Goal: Transaction & Acquisition: Obtain resource

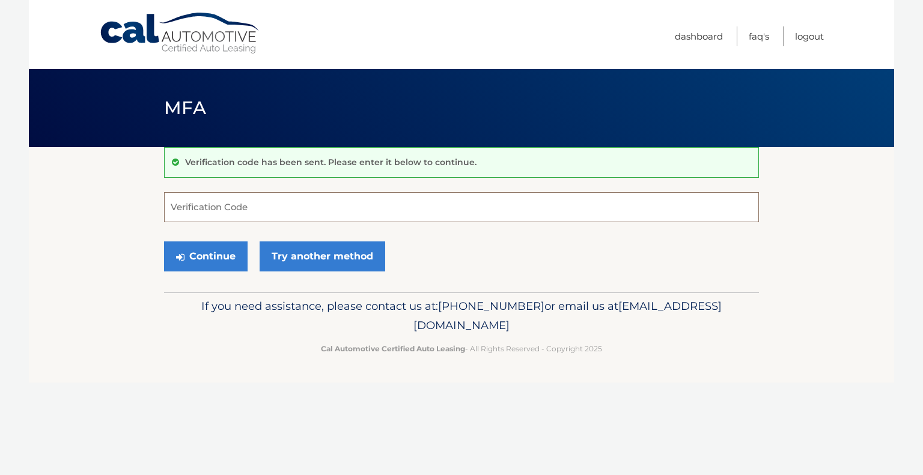
click at [299, 200] on input "Verification Code" at bounding box center [461, 207] width 595 height 30
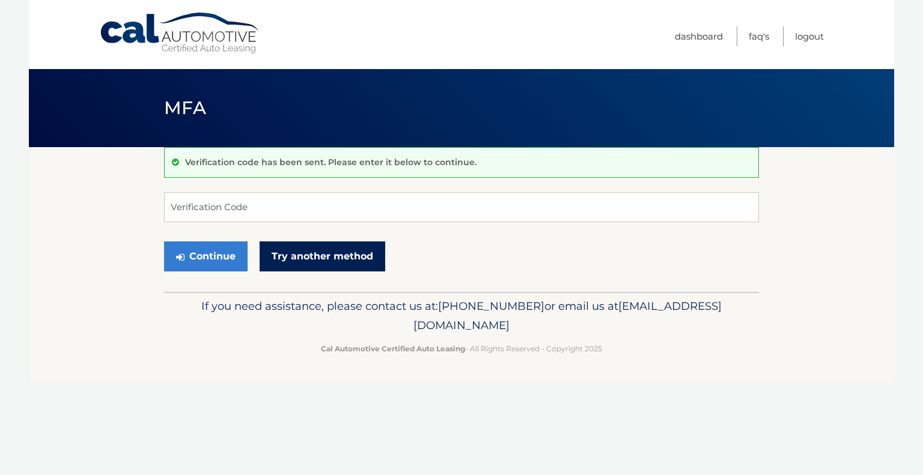
click at [288, 256] on link "Try another method" at bounding box center [323, 257] width 126 height 30
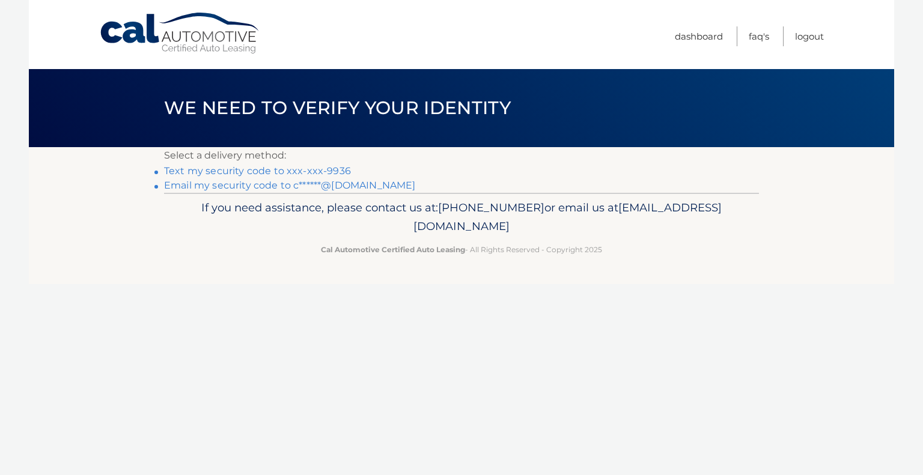
click at [190, 184] on link "Email my security code to c******@live.com" at bounding box center [290, 185] width 252 height 11
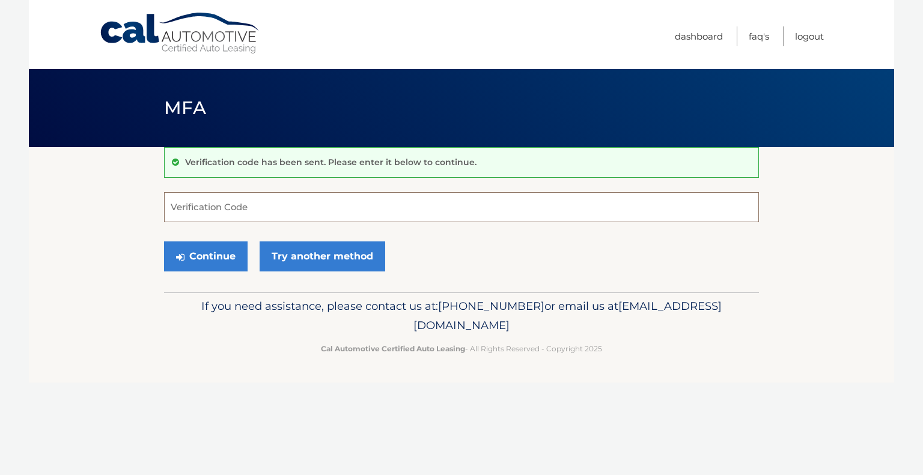
click at [239, 207] on input "Verification Code" at bounding box center [461, 207] width 595 height 30
type input "19699"
click at [216, 254] on button "Continue" at bounding box center [206, 257] width 84 height 30
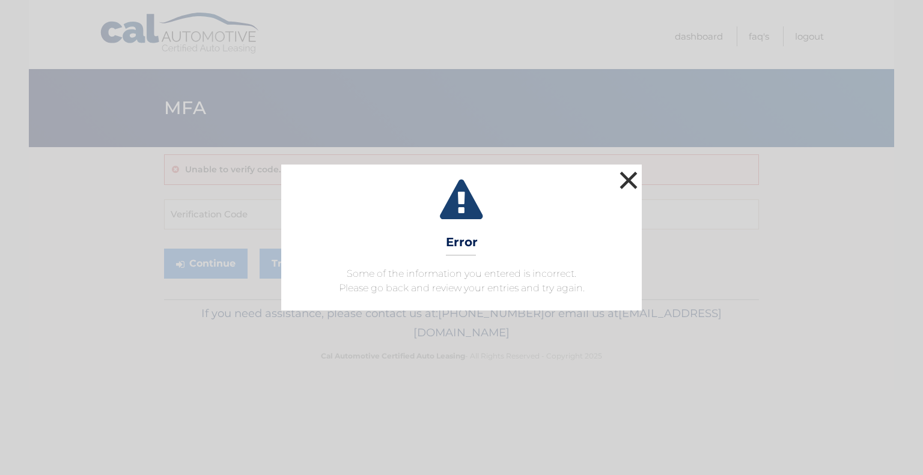
click at [633, 188] on button "×" at bounding box center [629, 180] width 24 height 24
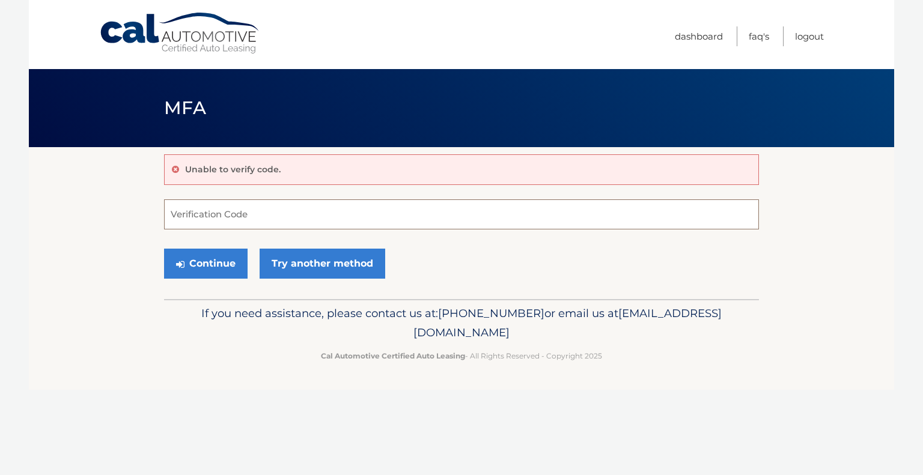
click at [230, 222] on input "Verification Code" at bounding box center [461, 215] width 595 height 30
type input "139699"
click at [220, 264] on button "Continue" at bounding box center [206, 264] width 84 height 30
click at [209, 261] on button "Continue" at bounding box center [206, 264] width 84 height 30
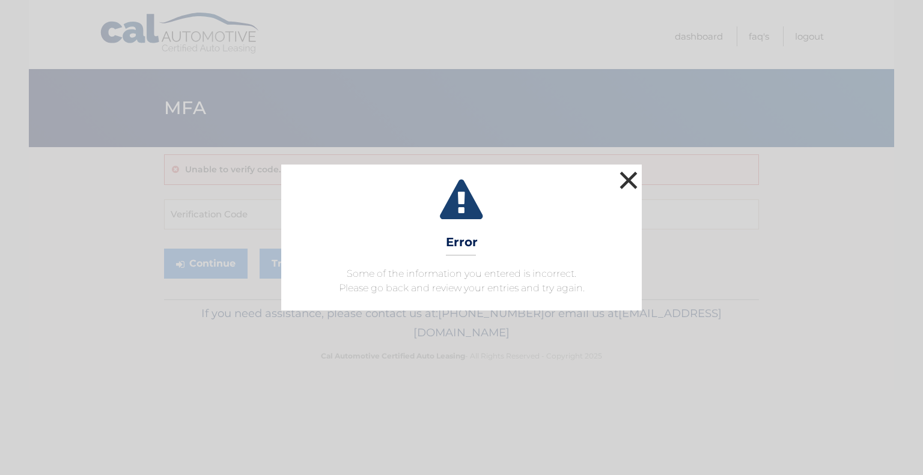
click at [622, 178] on button "×" at bounding box center [629, 180] width 24 height 24
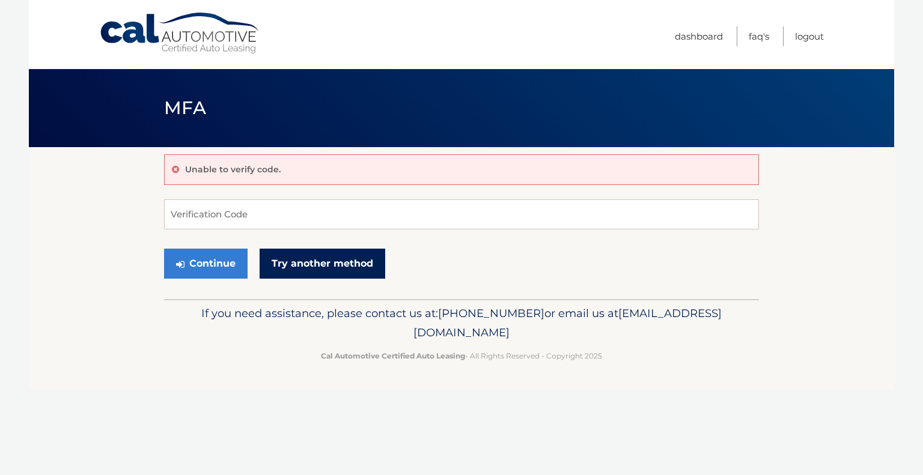
click at [365, 259] on link "Try another method" at bounding box center [323, 264] width 126 height 30
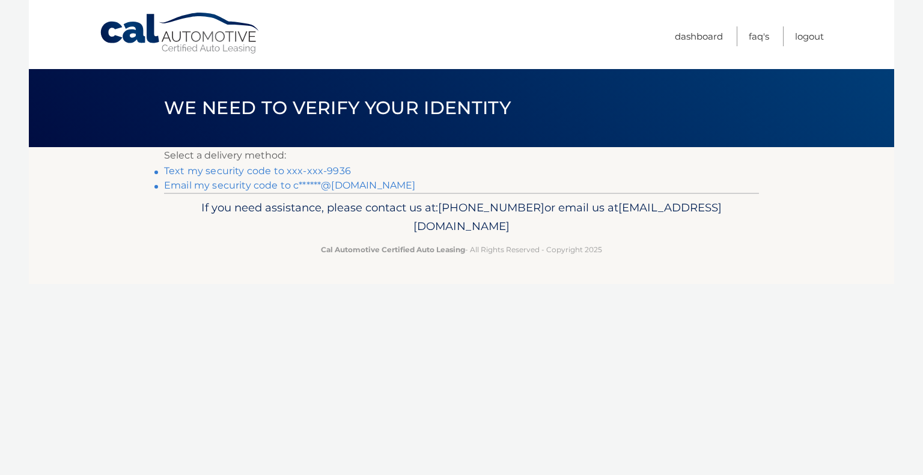
click at [224, 187] on link "Email my security code to c******@live.com" at bounding box center [290, 185] width 252 height 11
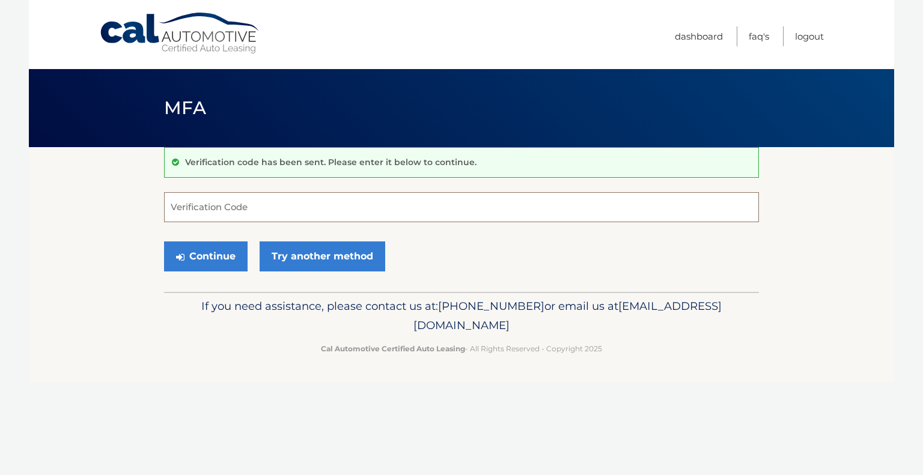
click at [277, 203] on input "Verification Code" at bounding box center [461, 207] width 595 height 30
type input "140782"
click at [210, 258] on button "Continue" at bounding box center [206, 257] width 84 height 30
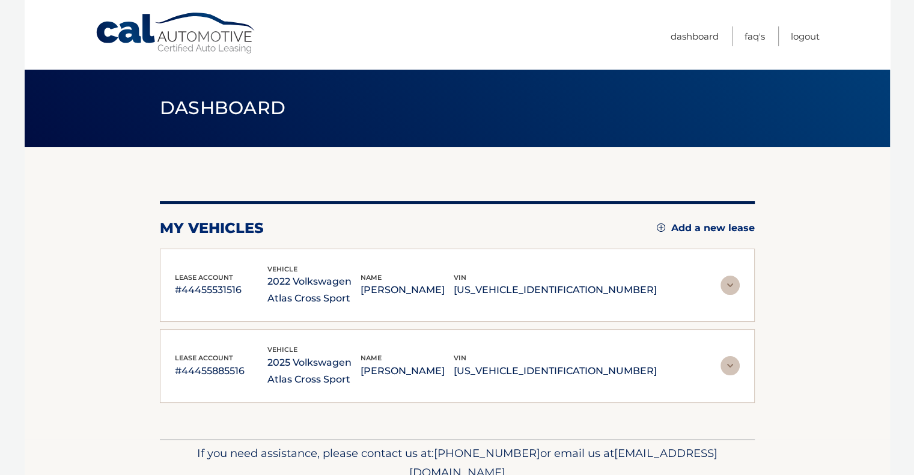
click at [734, 287] on img at bounding box center [730, 285] width 19 height 19
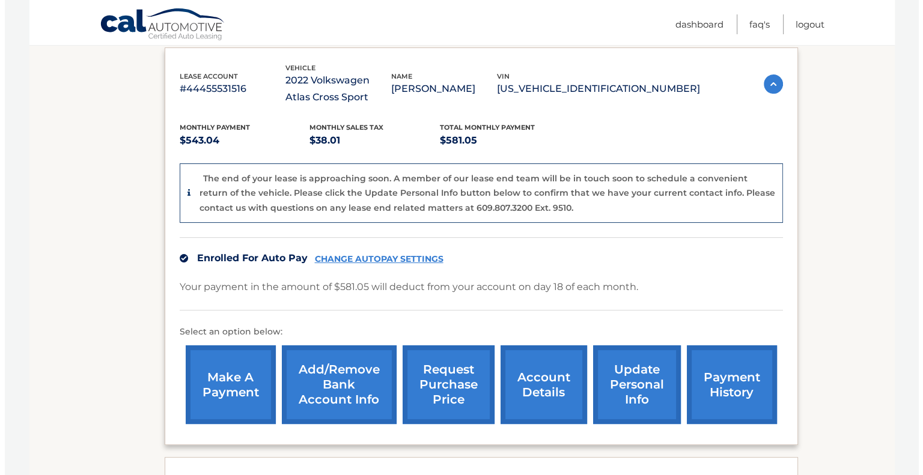
scroll to position [261, 0]
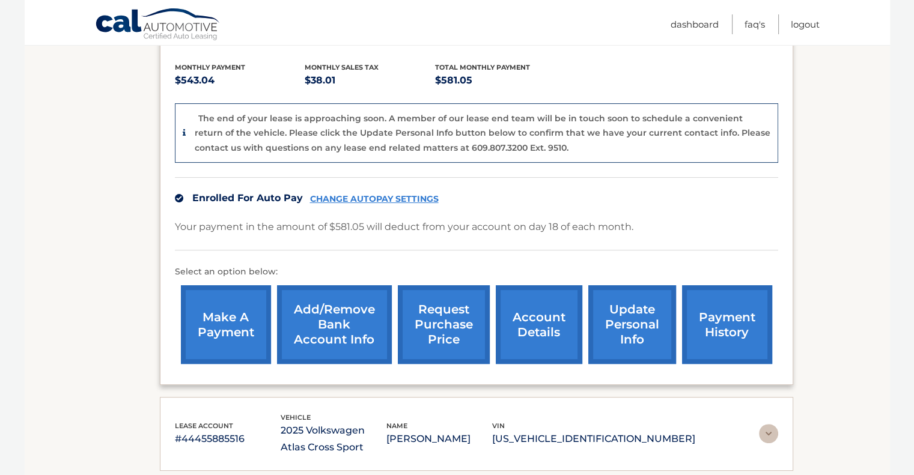
click at [456, 326] on link "request purchase price" at bounding box center [444, 324] width 92 height 79
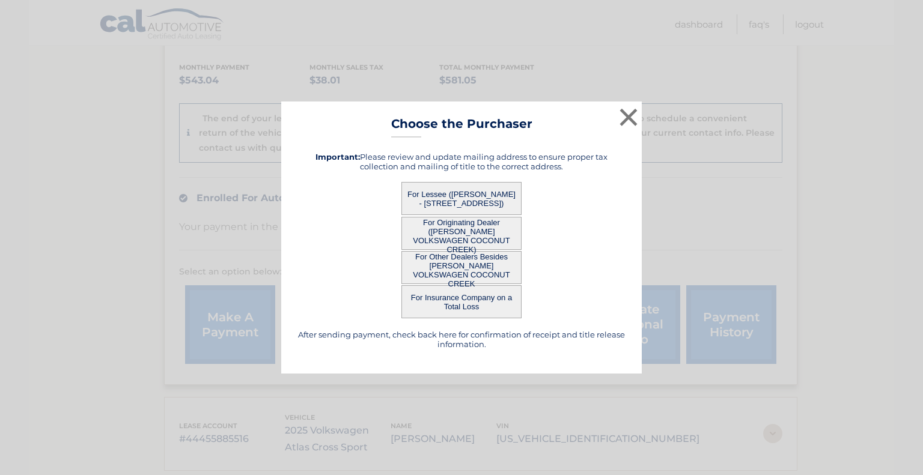
click at [472, 201] on button "For Lessee ([PERSON_NAME] - [STREET_ADDRESS])" at bounding box center [461, 198] width 120 height 33
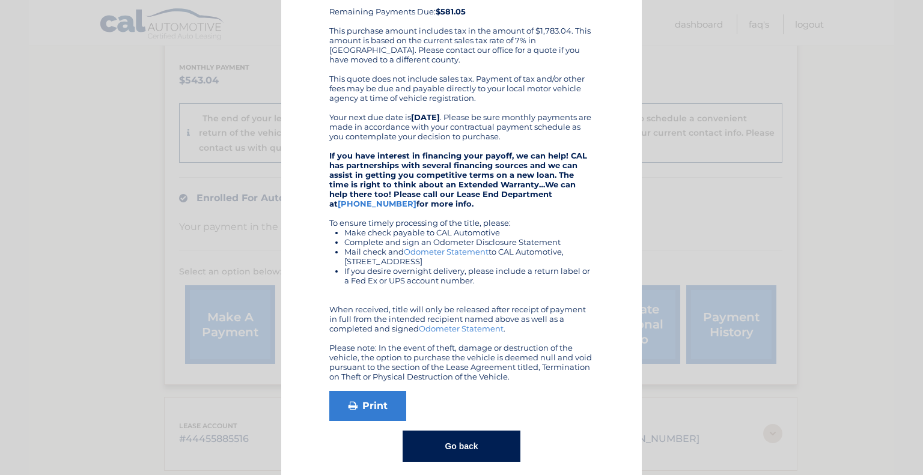
scroll to position [203, 0]
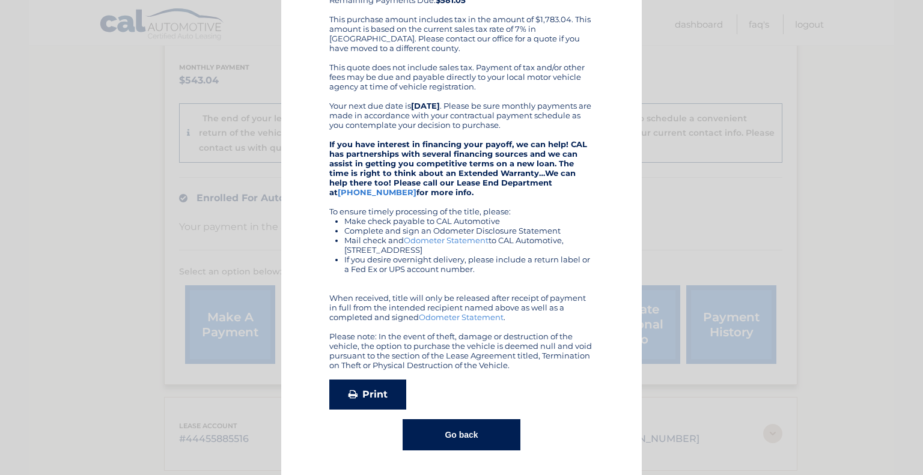
click at [374, 398] on link "Print" at bounding box center [367, 395] width 77 height 30
click at [460, 424] on button "Go back" at bounding box center [461, 434] width 117 height 31
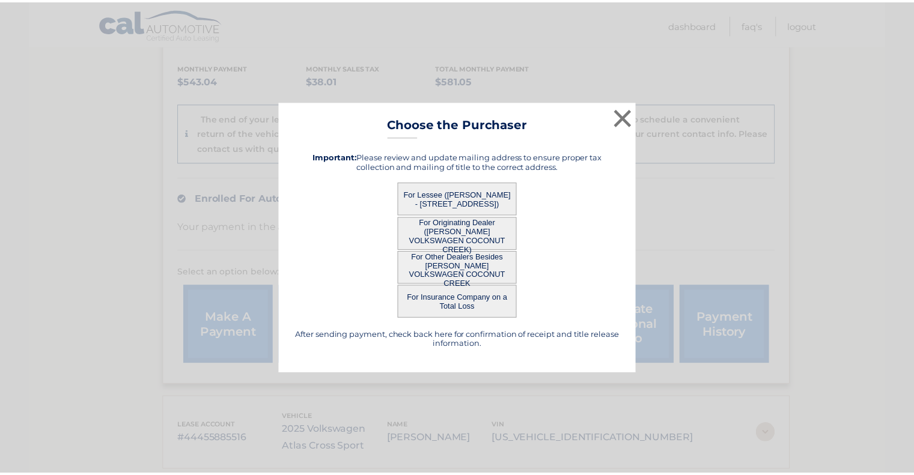
scroll to position [0, 0]
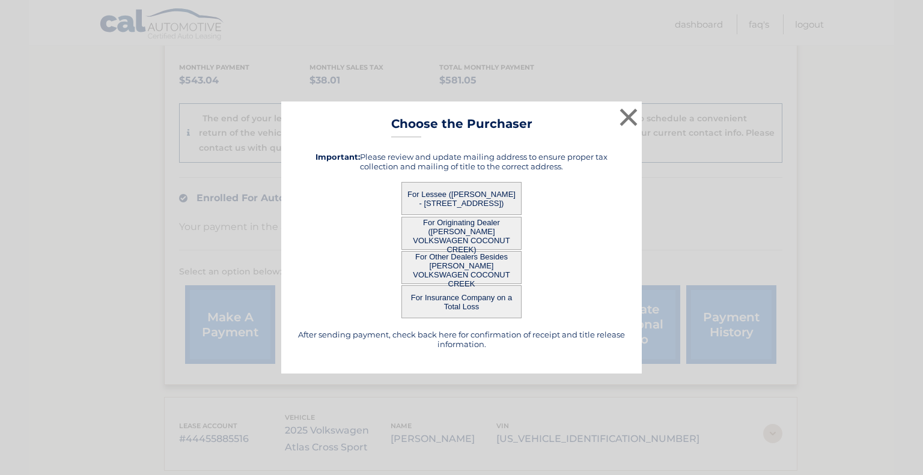
click at [496, 236] on button "For Originating Dealer (GUNTHER VOLKSWAGEN COCONUT CREEK)" at bounding box center [461, 233] width 120 height 33
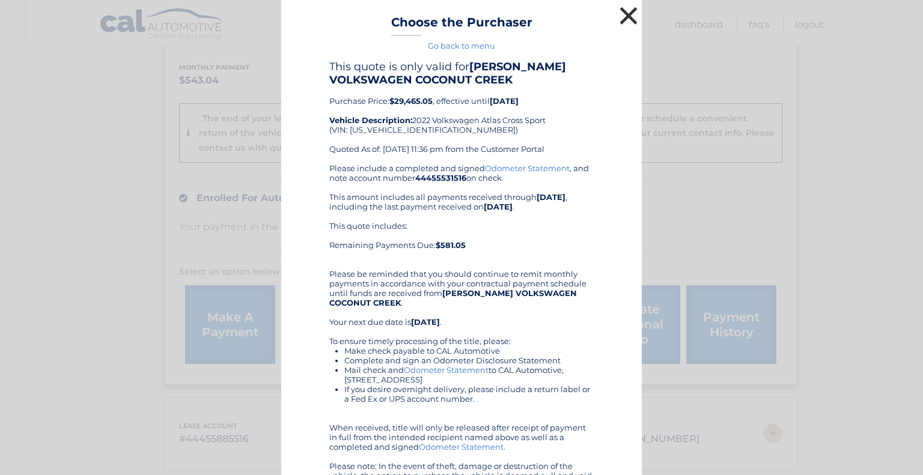
click at [627, 14] on button "×" at bounding box center [629, 16] width 24 height 24
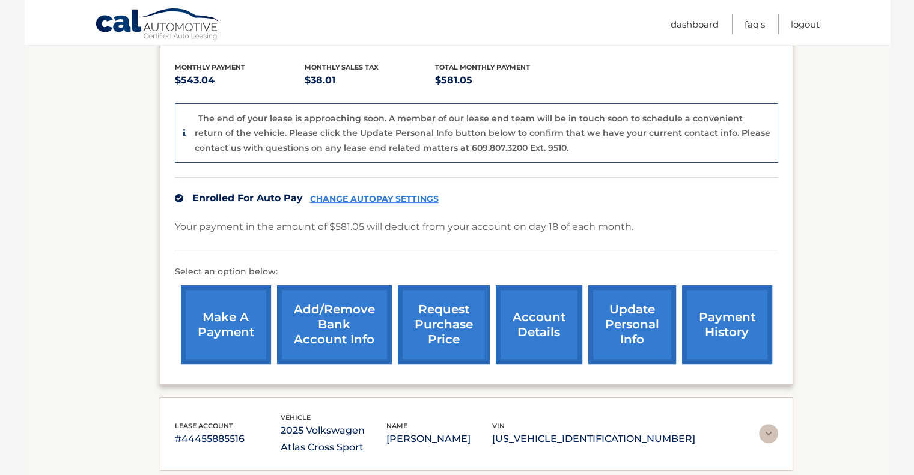
click at [538, 334] on link "account details" at bounding box center [539, 324] width 87 height 79
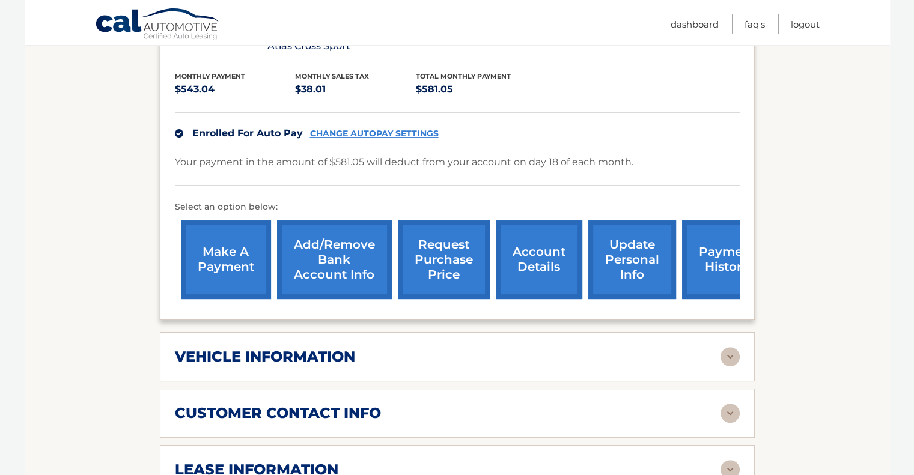
scroll to position [240, 0]
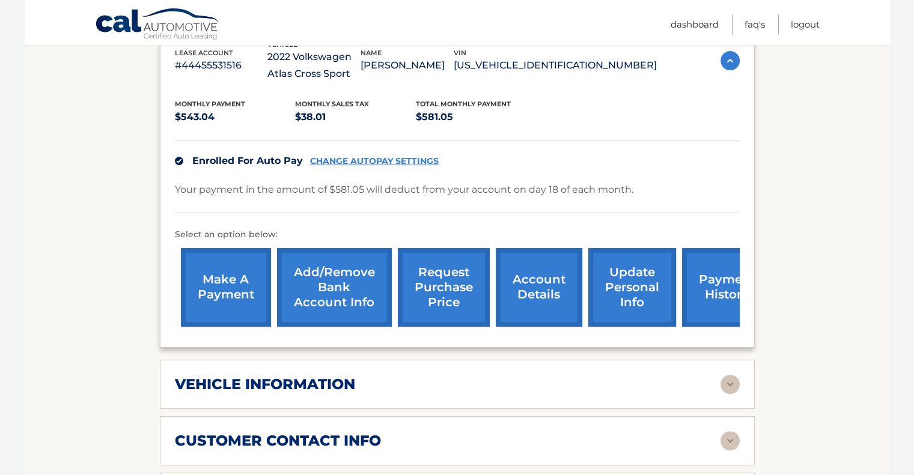
click at [537, 285] on link "account details" at bounding box center [539, 287] width 87 height 79
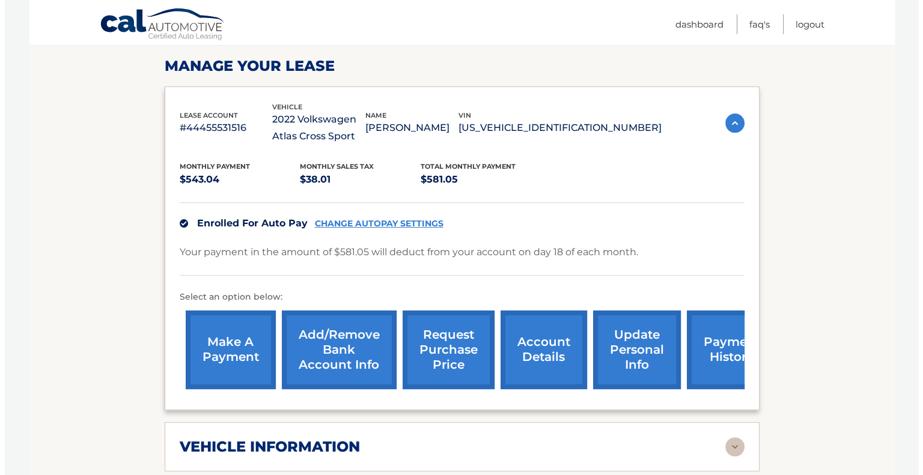
scroll to position [180, 0]
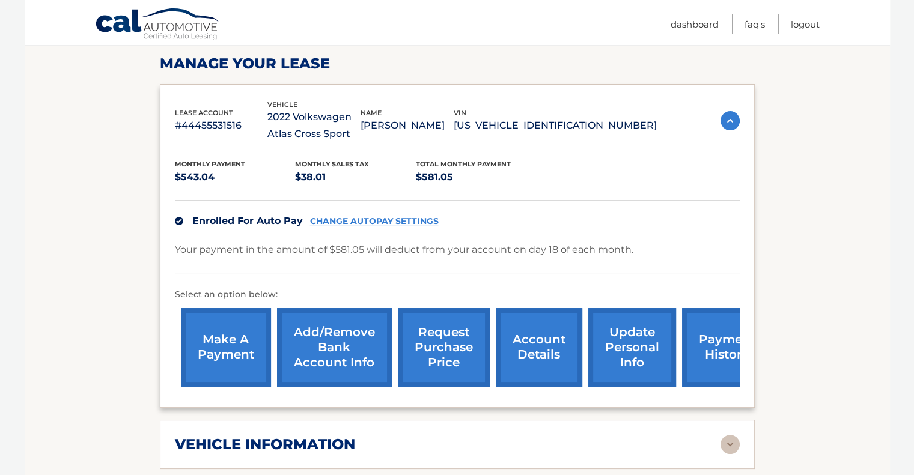
click at [434, 361] on link "request purchase price" at bounding box center [444, 347] width 92 height 79
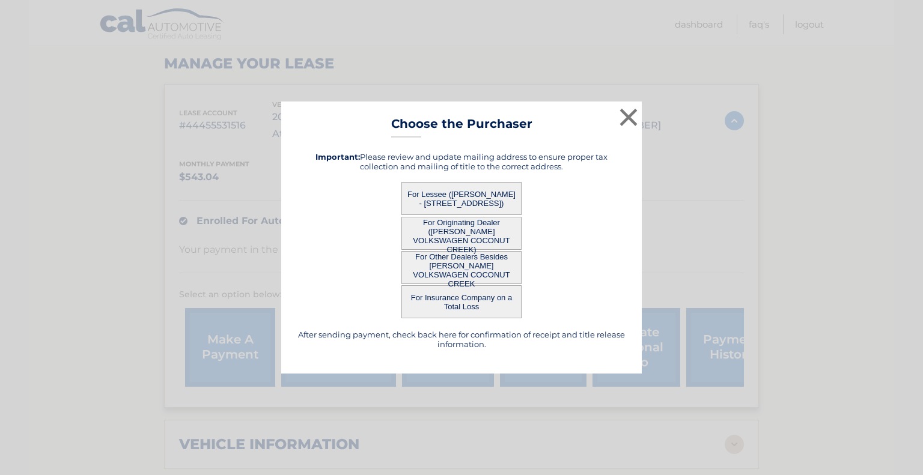
click at [492, 267] on button "For Other Dealers Besides [PERSON_NAME] VOLKSWAGEN COCONUT CREEK" at bounding box center [461, 267] width 120 height 33
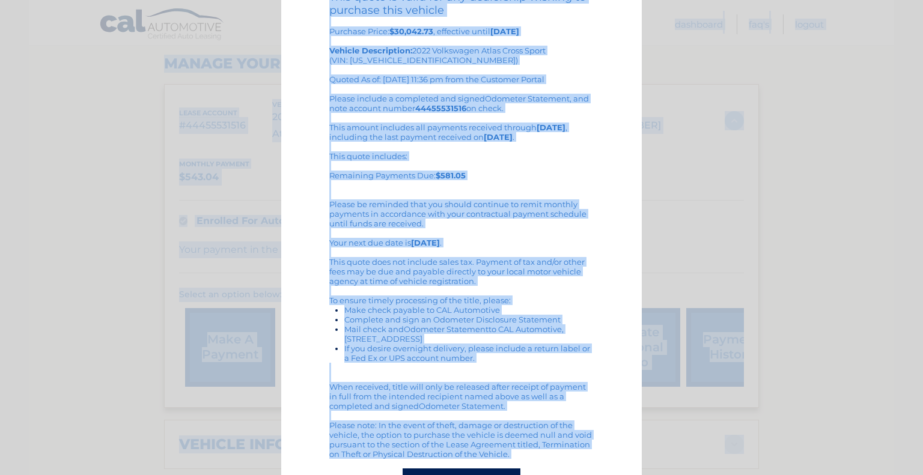
scroll to position [109, 0]
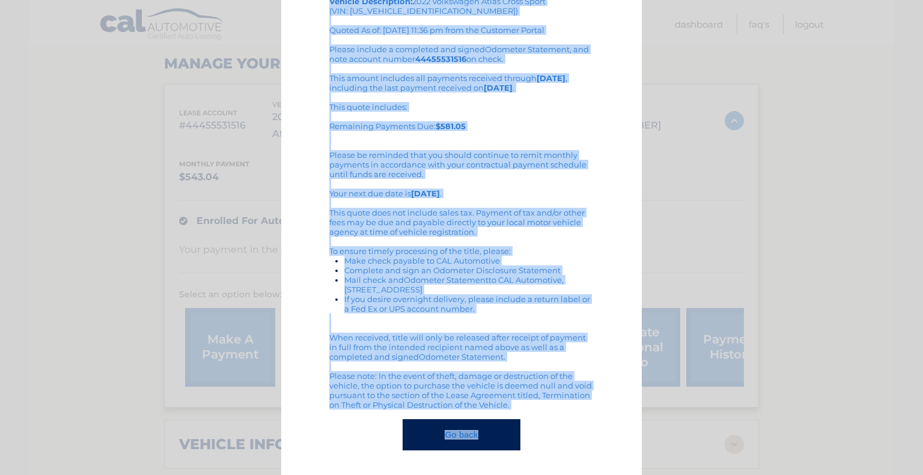
drag, startPoint x: 394, startPoint y: 19, endPoint x: 564, endPoint y: 410, distance: 426.0
click at [564, 410] on div "× Choose the Purchaser Go back to menu After sending payment, check back here f…" at bounding box center [461, 183] width 361 height 585
copy div "[PERSON_NAME] the Purchaser Go back to menu After sending payment, check back h…"
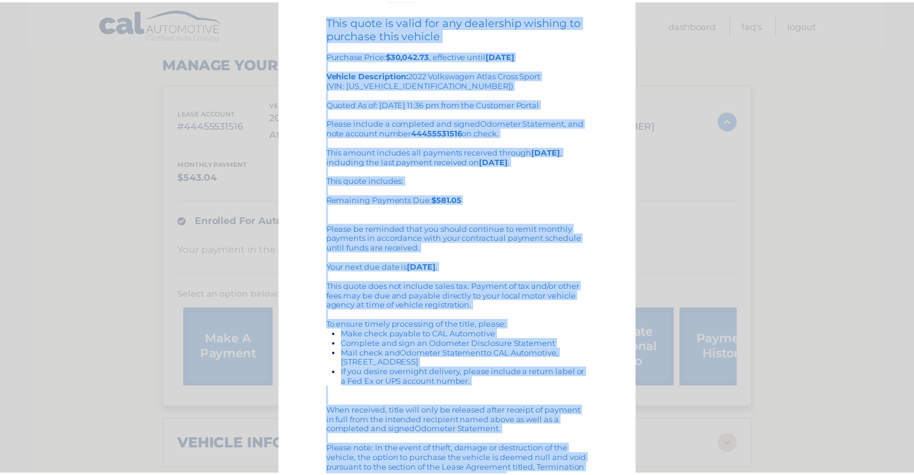
scroll to position [0, 0]
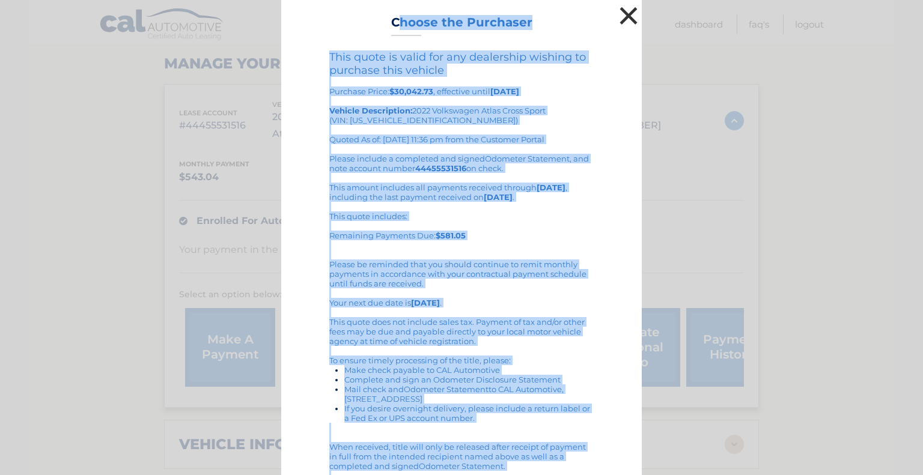
click at [621, 16] on button "×" at bounding box center [629, 16] width 24 height 24
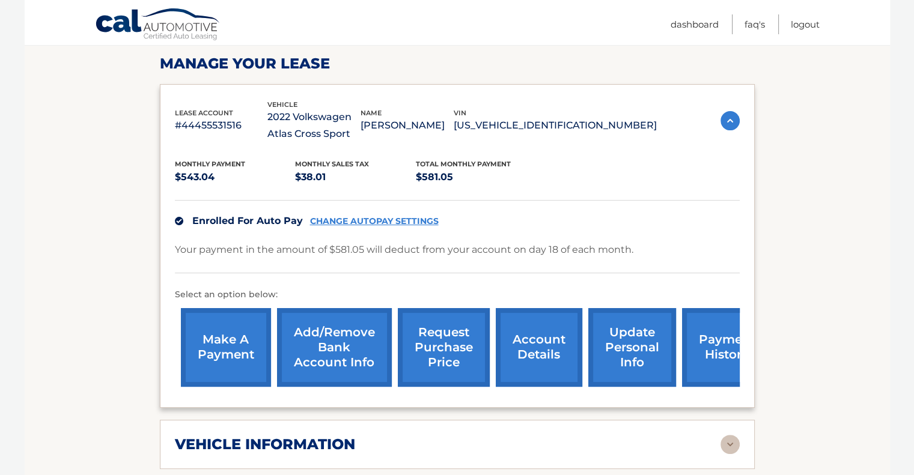
click at [525, 358] on link "account details" at bounding box center [539, 347] width 87 height 79
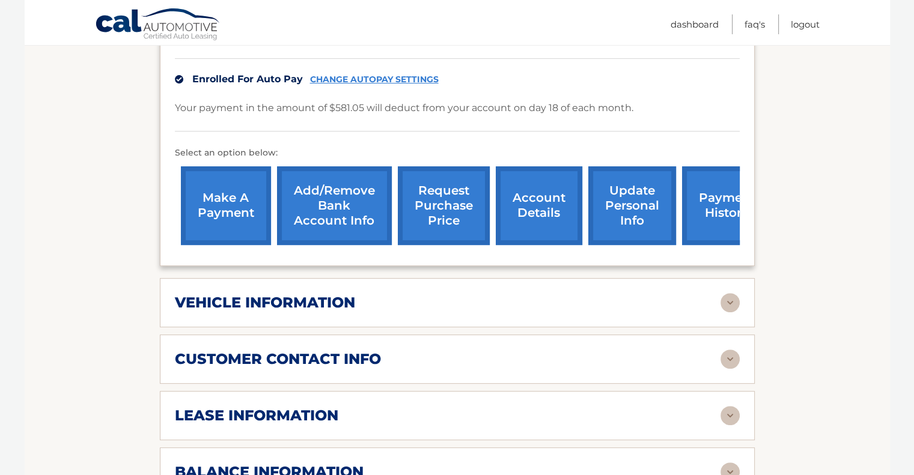
scroll to position [361, 0]
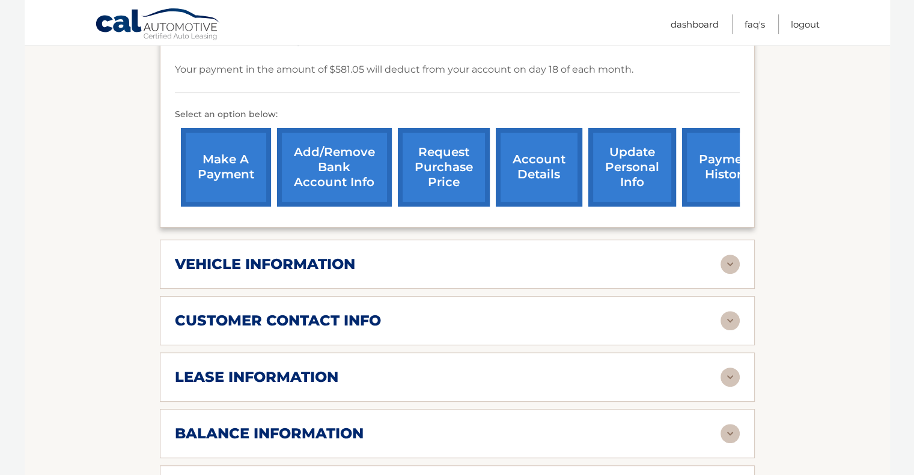
click at [293, 264] on h2 "vehicle information" at bounding box center [265, 264] width 180 height 18
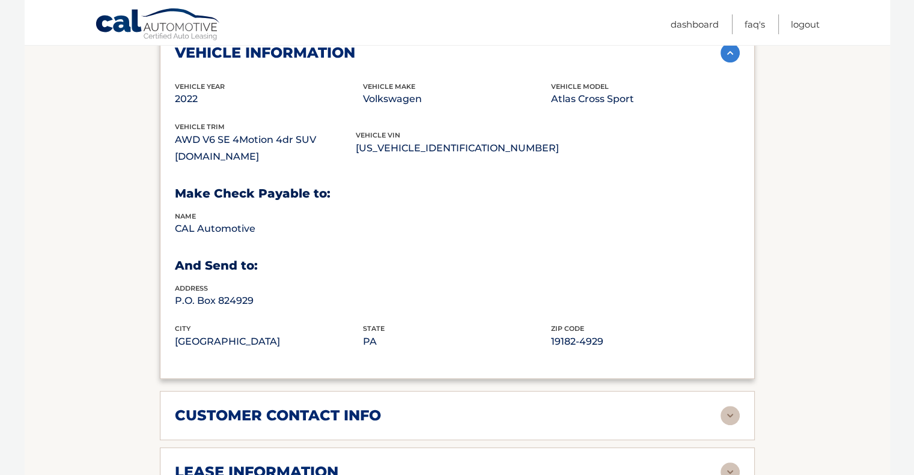
scroll to position [601, 0]
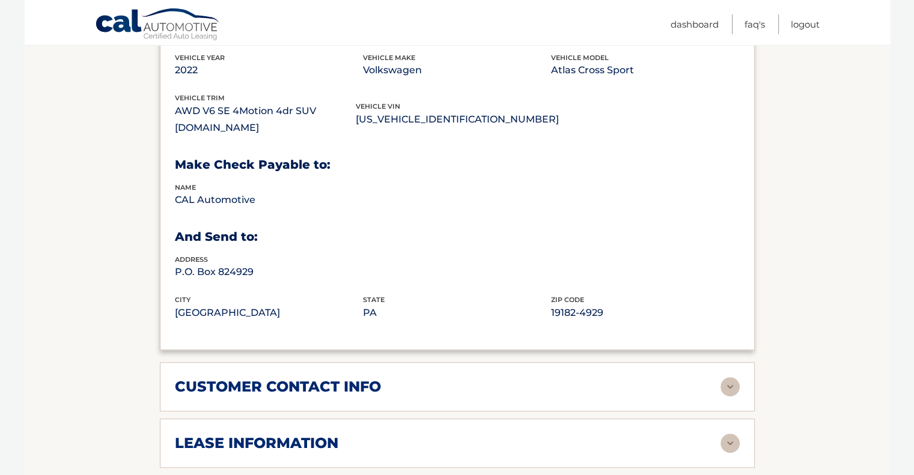
click at [333, 394] on div "customer contact info full name [PERSON_NAME] street address [STREET_ADDRESS] c…" at bounding box center [457, 386] width 595 height 49
click at [362, 382] on h2 "customer contact info" at bounding box center [278, 387] width 206 height 18
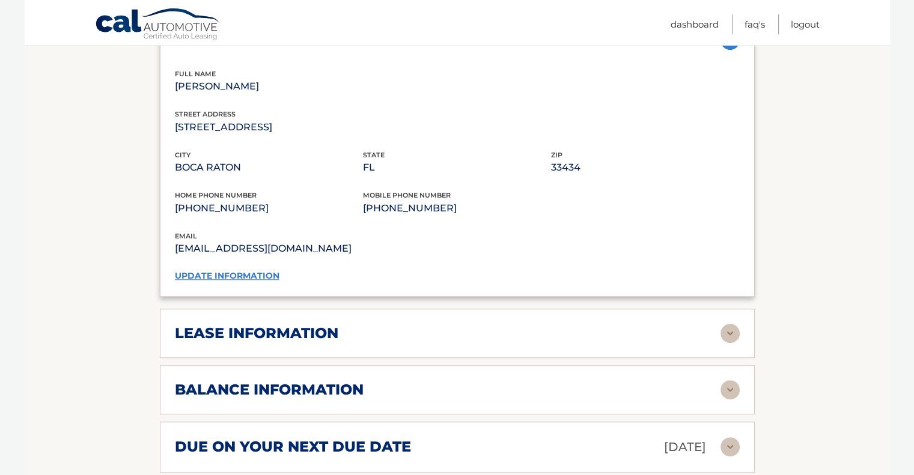
scroll to position [1022, 0]
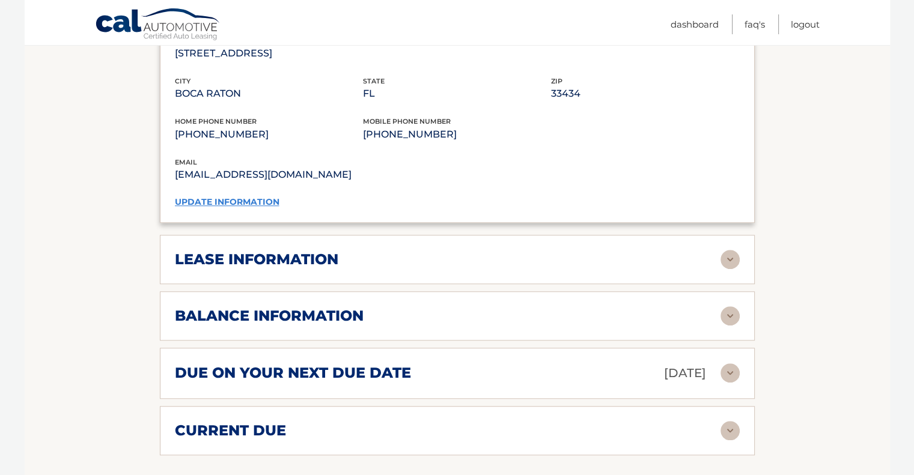
click at [329, 264] on div "lease information Contract Start Date [DATE] Term 39 Maturity Date [DATE] Start…" at bounding box center [457, 259] width 595 height 49
click at [730, 257] on img at bounding box center [730, 259] width 19 height 19
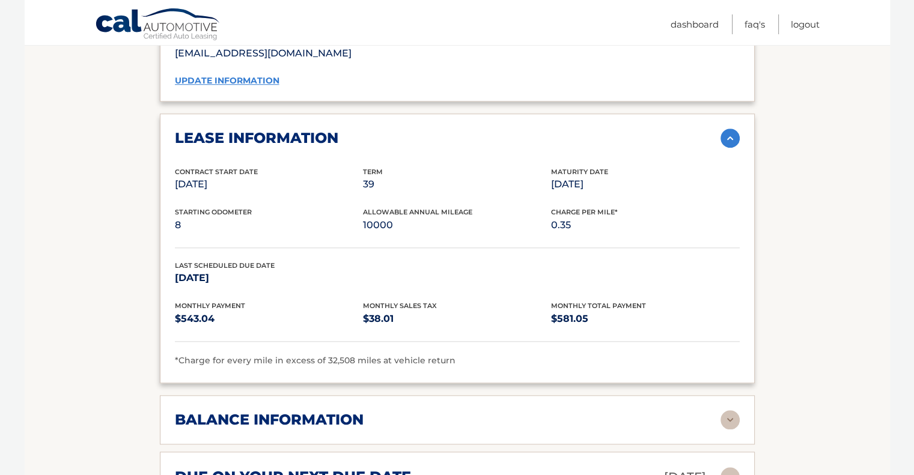
scroll to position [1142, 0]
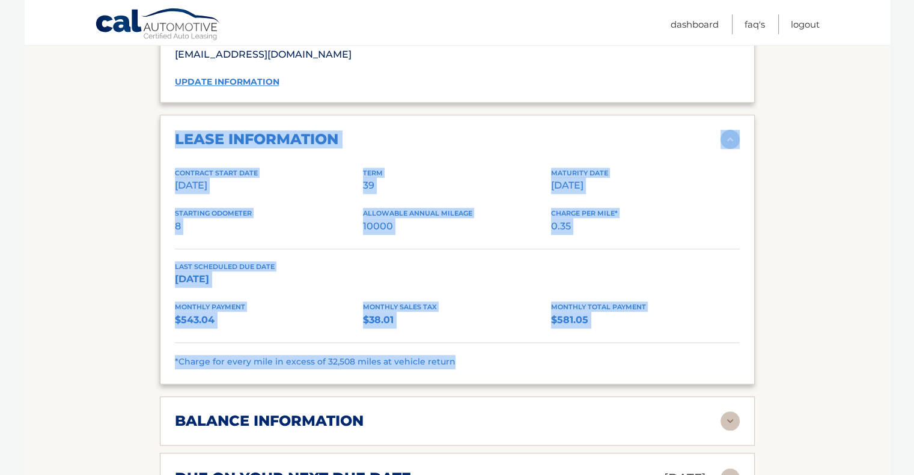
drag, startPoint x: 172, startPoint y: 132, endPoint x: 632, endPoint y: 345, distance: 506.0
click at [632, 345] on div "lease information Contract Start Date [DATE] Term 39 Maturity Date [DATE] Start…" at bounding box center [457, 250] width 595 height 270
copy div "lease information Contract Start Date [DATE] Term 39 Maturity Date [DATE] Start…"
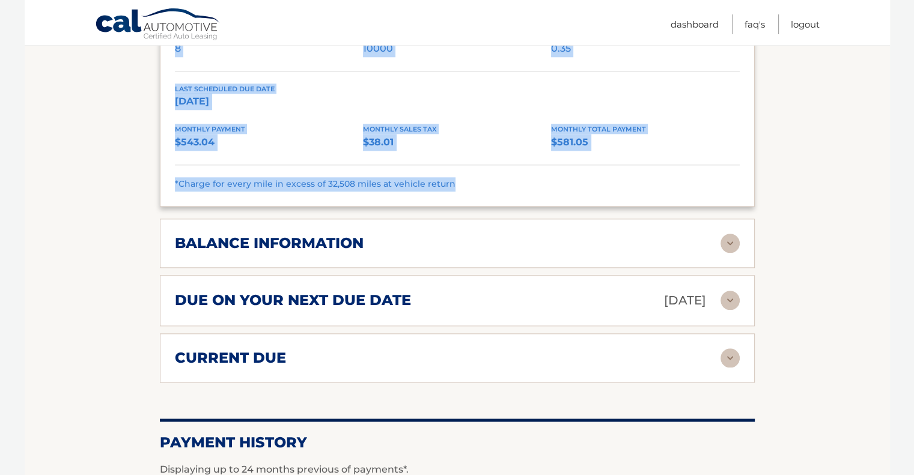
scroll to position [1322, 0]
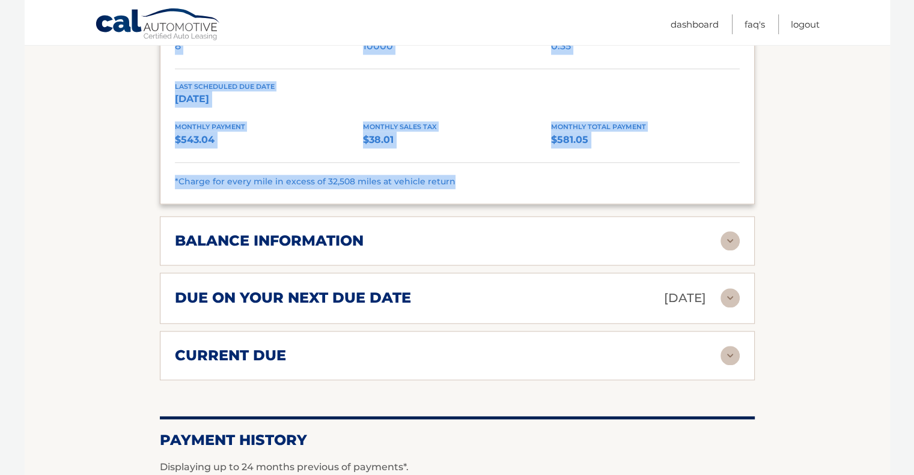
click at [739, 236] on img at bounding box center [730, 240] width 19 height 19
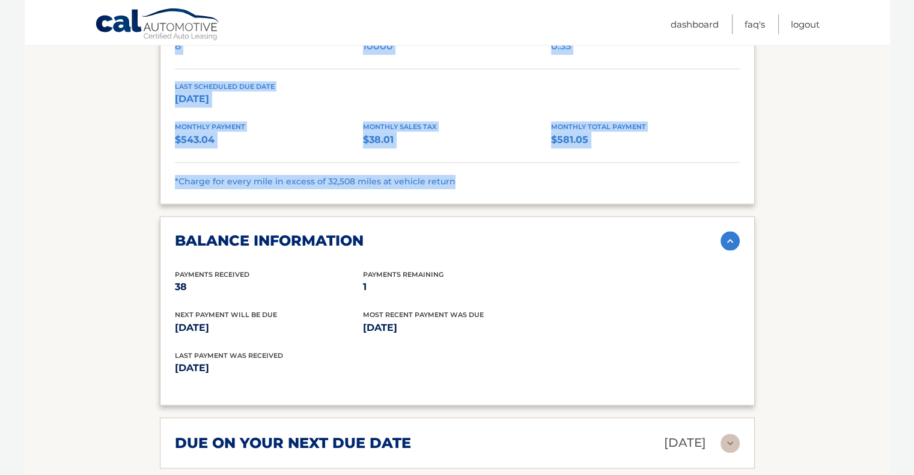
drag, startPoint x: 263, startPoint y: 228, endPoint x: 457, endPoint y: 359, distance: 233.8
click at [457, 359] on div "balance information Payments Received 38 Payments Remaining 1 Next Payment will…" at bounding box center [457, 311] width 595 height 190
copy div "balance information Payments Received 38 Payments Remaining 1 Next Payment will…"
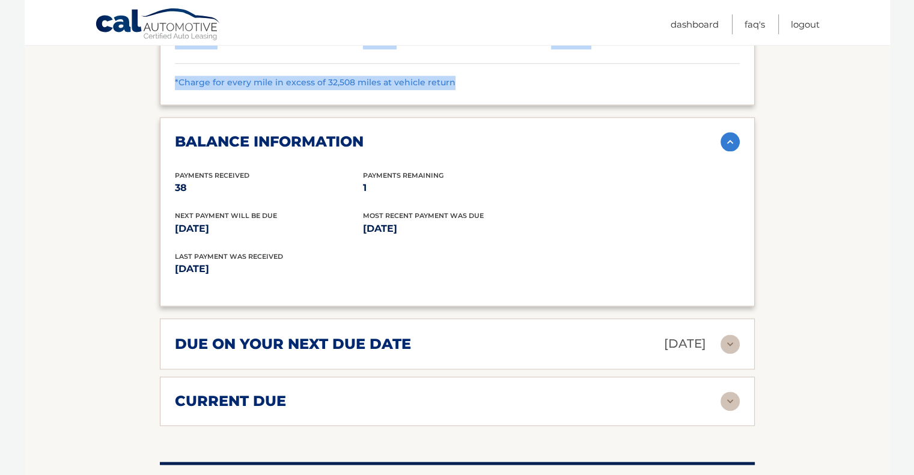
scroll to position [1442, 0]
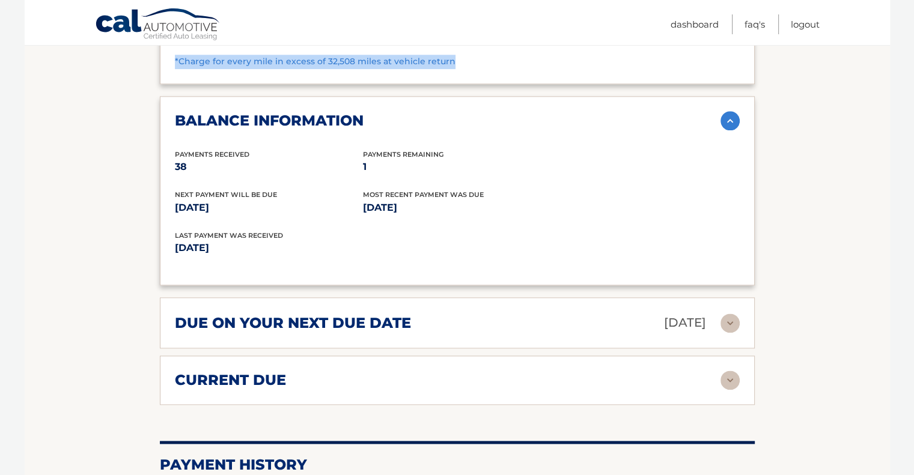
copy div "balance information Payments Received 38 Payments Remaining 1 Next Payment will…"
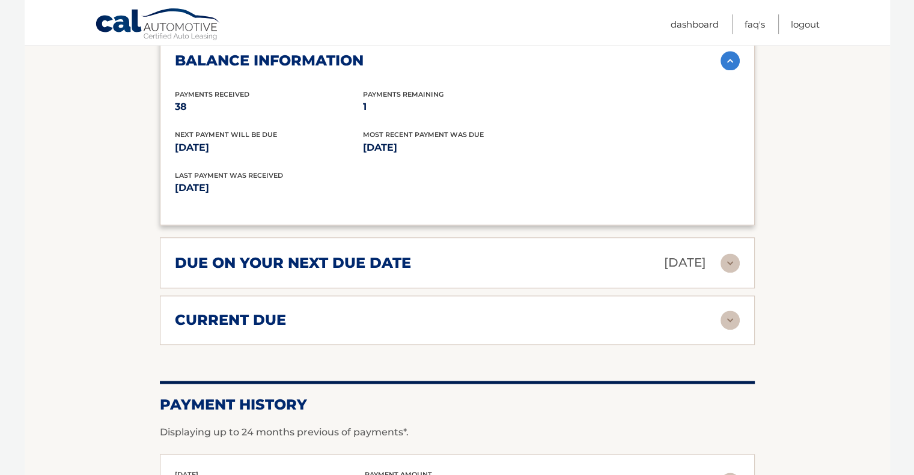
click at [736, 260] on img at bounding box center [730, 263] width 19 height 19
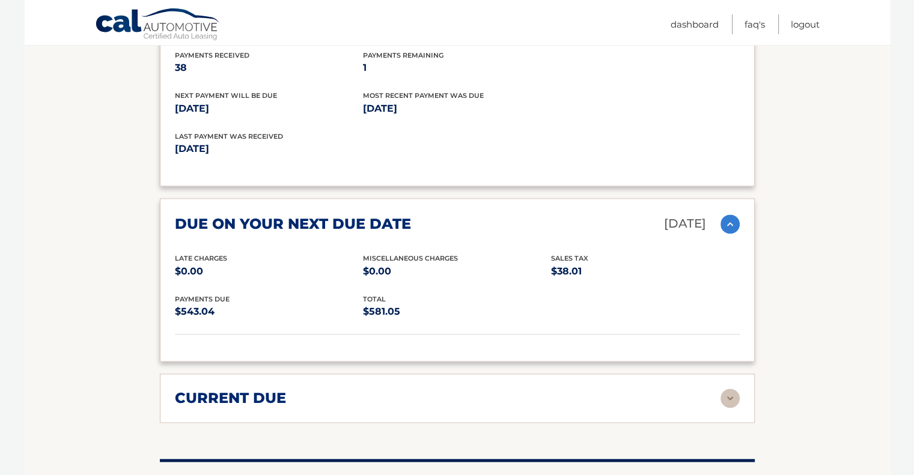
scroll to position [1562, 0]
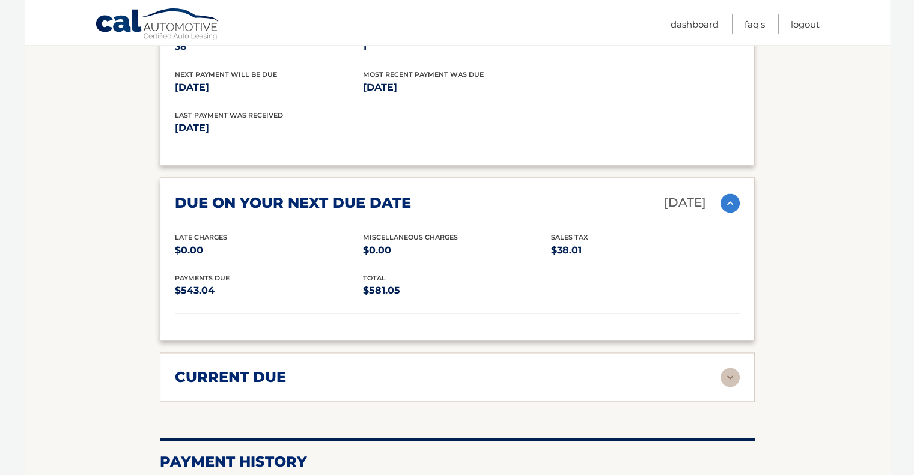
click at [721, 374] on img at bounding box center [730, 377] width 19 height 19
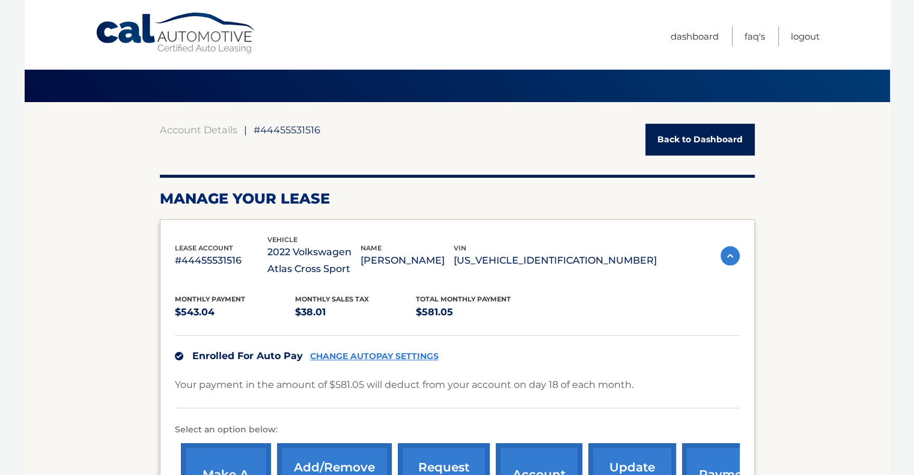
scroll to position [0, 0]
